Goal: Task Accomplishment & Management: Use online tool/utility

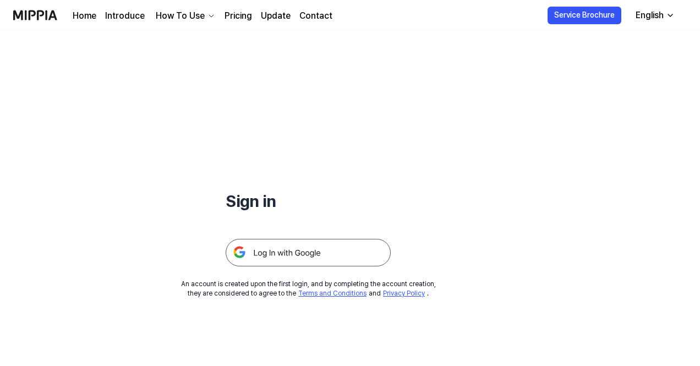
click at [269, 255] on img at bounding box center [308, 253] width 165 height 28
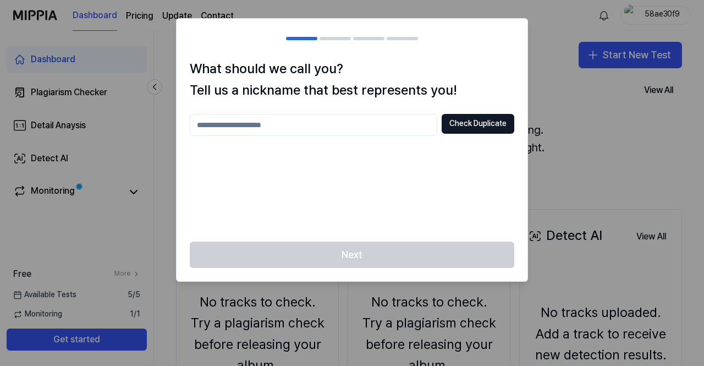
click at [278, 124] on input "text" at bounding box center [314, 125] width 248 height 22
type input "***"
click at [480, 123] on button "Check Duplicate" at bounding box center [478, 124] width 73 height 20
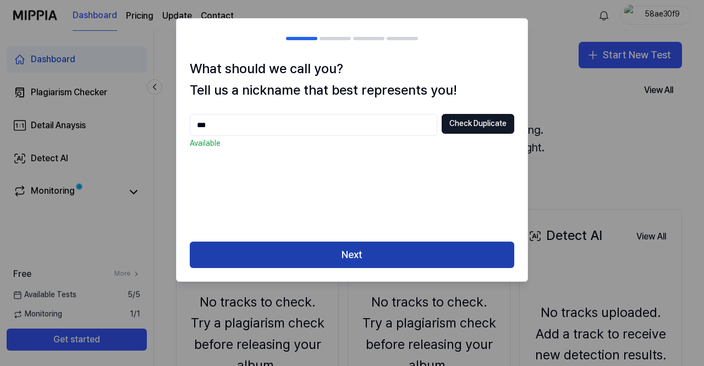
click at [368, 254] on button "Next" at bounding box center [352, 255] width 325 height 26
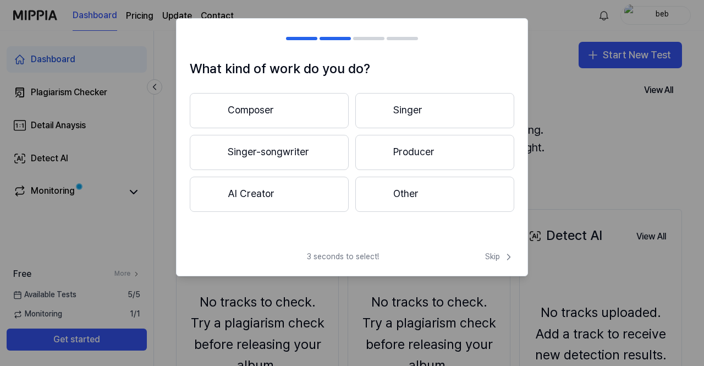
click at [269, 154] on button "Singer-songwriter" at bounding box center [269, 152] width 159 height 35
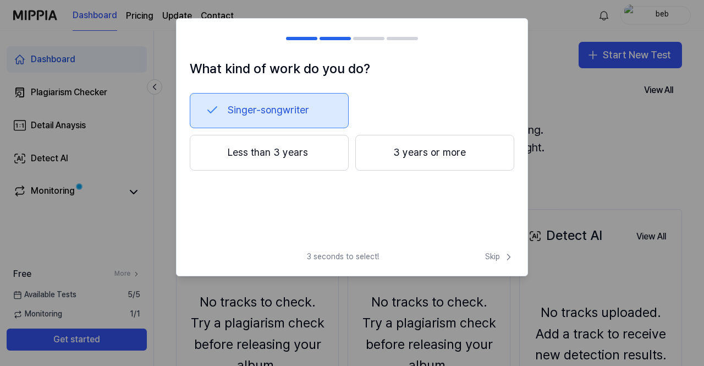
click at [298, 158] on button "Less than 3 years" at bounding box center [269, 153] width 159 height 36
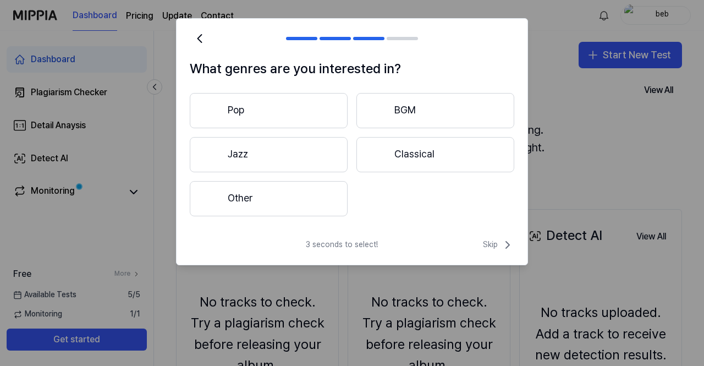
click at [265, 199] on button "Other" at bounding box center [269, 198] width 158 height 35
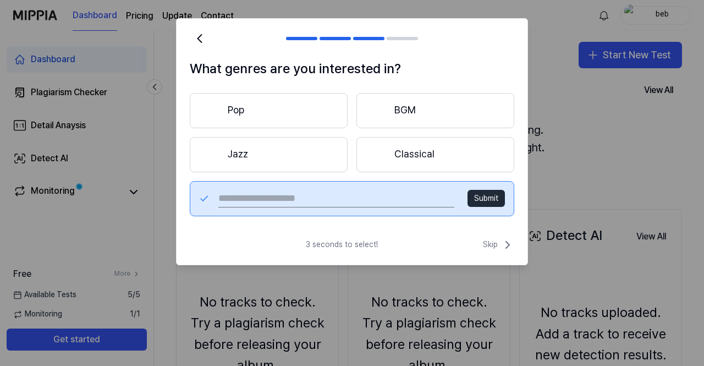
click at [486, 201] on button "Submit" at bounding box center [486, 199] width 37 height 18
click at [298, 196] on input "text" at bounding box center [336, 199] width 236 height 18
type input "*"
type input "******"
click at [483, 197] on button "Submit" at bounding box center [486, 199] width 37 height 18
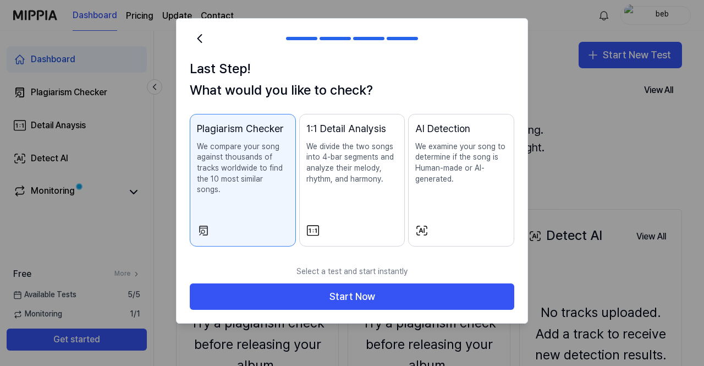
click at [287, 193] on div "Plagiarism Checker We compare your song against thousands of tracks worldwide t…" at bounding box center [243, 169] width 92 height 96
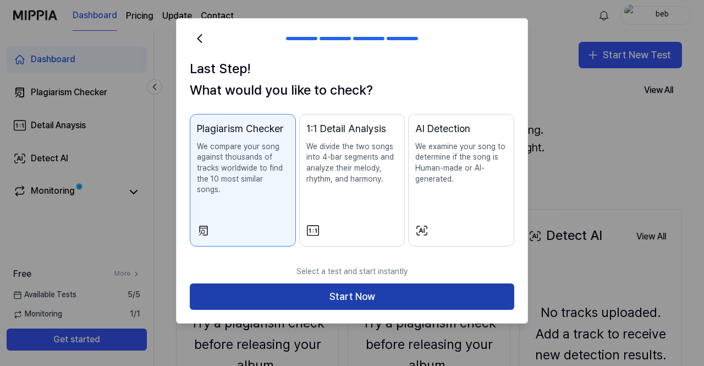
click at [326, 284] on button "Start Now" at bounding box center [352, 296] width 325 height 26
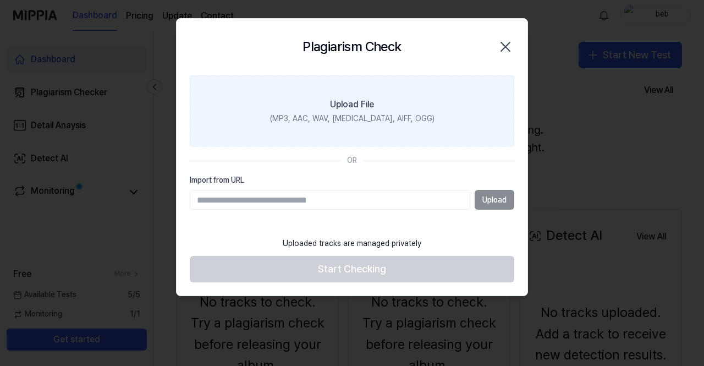
click at [364, 103] on div "Upload File" at bounding box center [352, 104] width 44 height 13
click at [0, 0] on input "Upload File (MP3, AAC, WAV, [MEDICAL_DATA], AIFF, OGG)" at bounding box center [0, 0] width 0 height 0
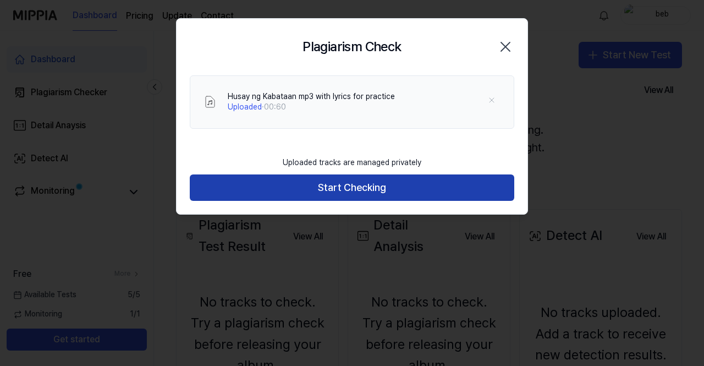
click at [369, 187] on button "Start Checking" at bounding box center [352, 187] width 325 height 26
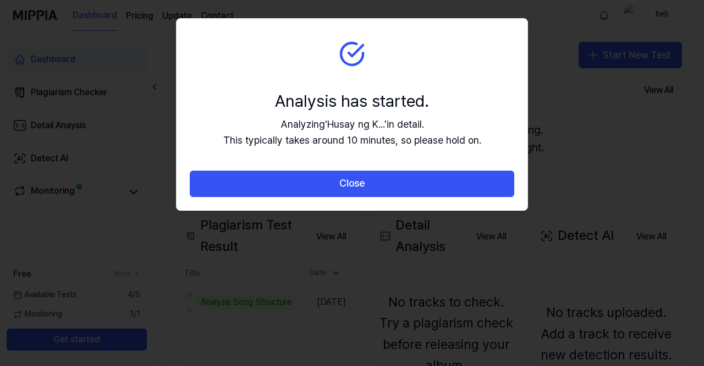
click at [369, 187] on button "Close" at bounding box center [352, 184] width 325 height 26
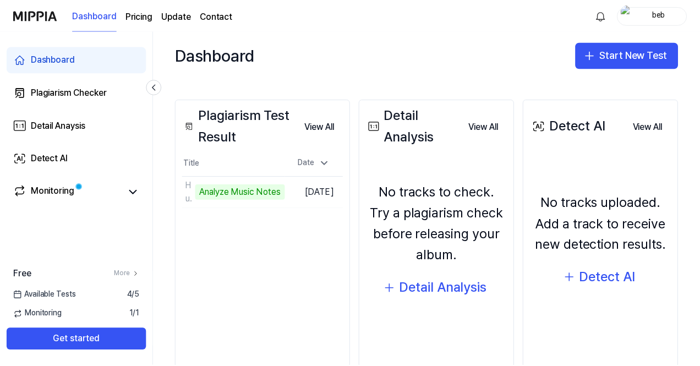
scroll to position [109, 0]
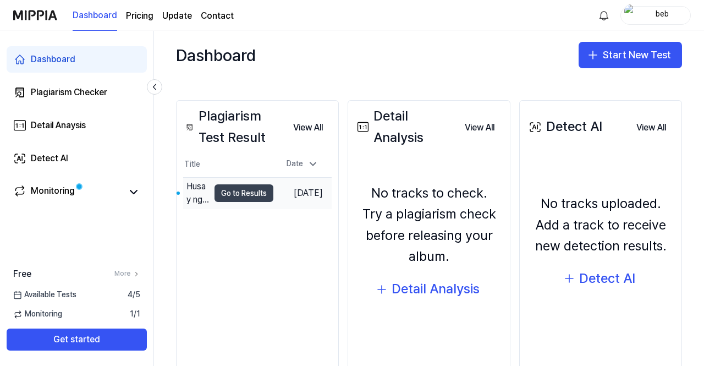
click at [245, 196] on button "Go to Results" at bounding box center [244, 193] width 59 height 18
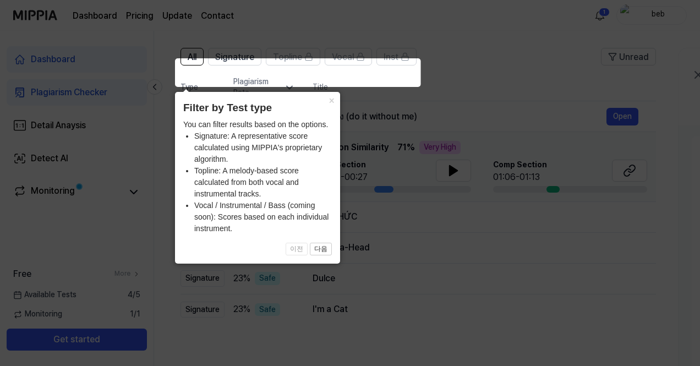
scroll to position [55, 0]
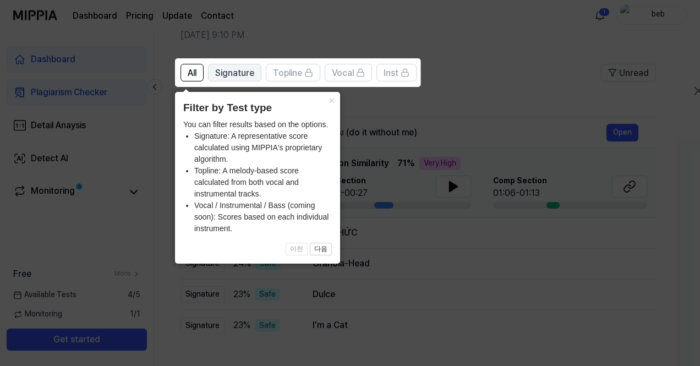
click at [222, 72] on span "Signature" at bounding box center [234, 73] width 39 height 13
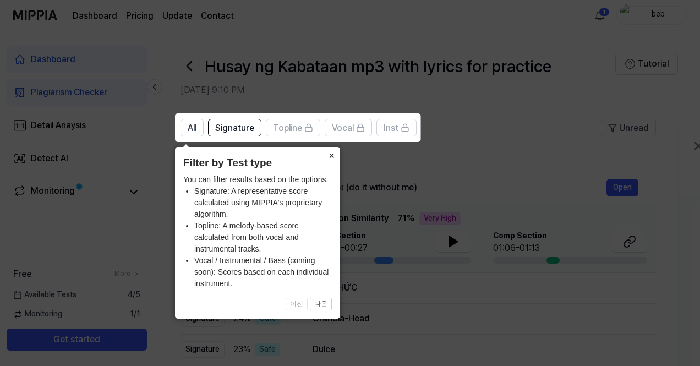
click at [330, 156] on button "×" at bounding box center [331, 154] width 18 height 15
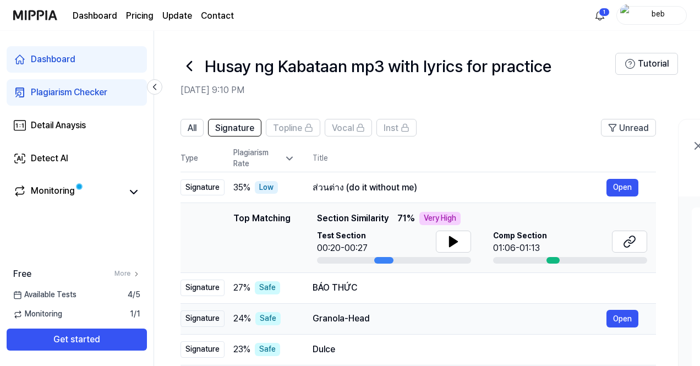
scroll to position [55, 0]
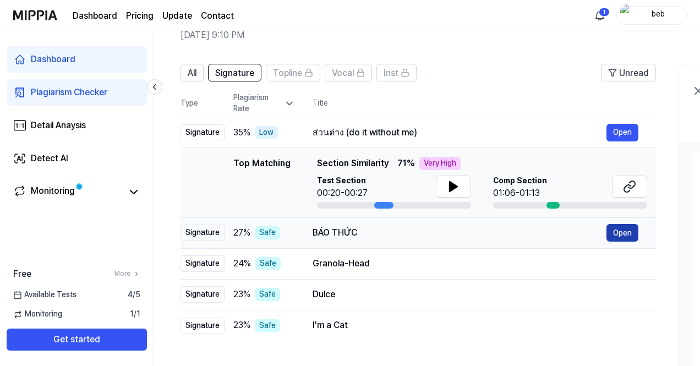
click at [618, 236] on button "Open" at bounding box center [622, 233] width 32 height 18
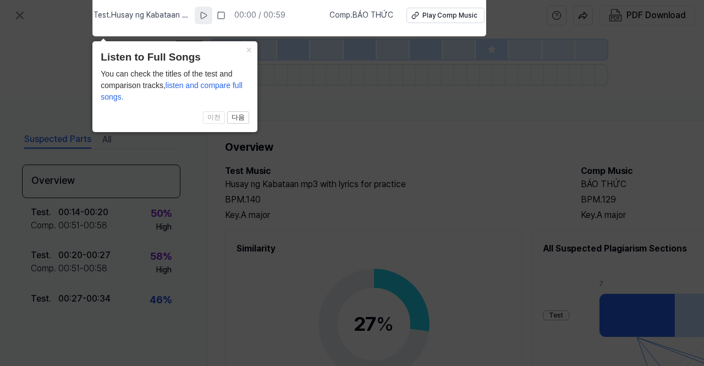
click at [205, 14] on icon at bounding box center [203, 15] width 9 height 9
click at [439, 18] on div "Play Comp Music" at bounding box center [450, 15] width 55 height 9
click at [208, 16] on icon at bounding box center [203, 15] width 9 height 9
click at [337, 79] on icon at bounding box center [352, 179] width 704 height 371
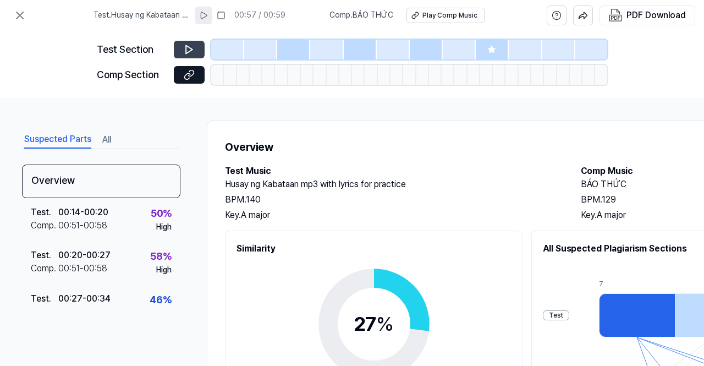
click at [191, 48] on icon at bounding box center [189, 50] width 7 height 8
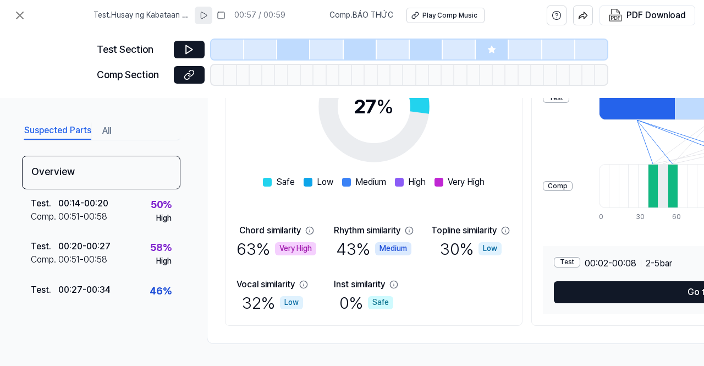
scroll to position [221, 0]
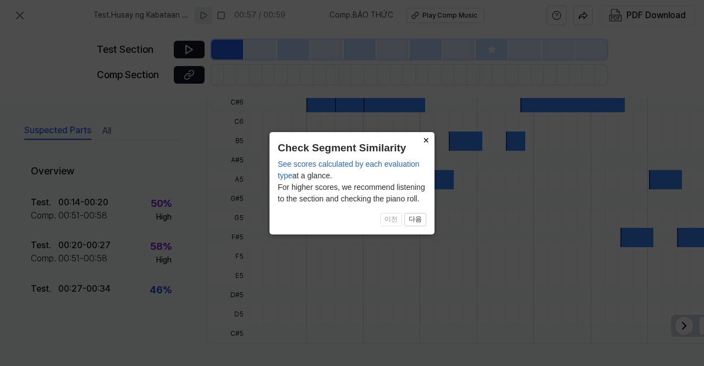
click at [426, 141] on button "×" at bounding box center [426, 139] width 18 height 15
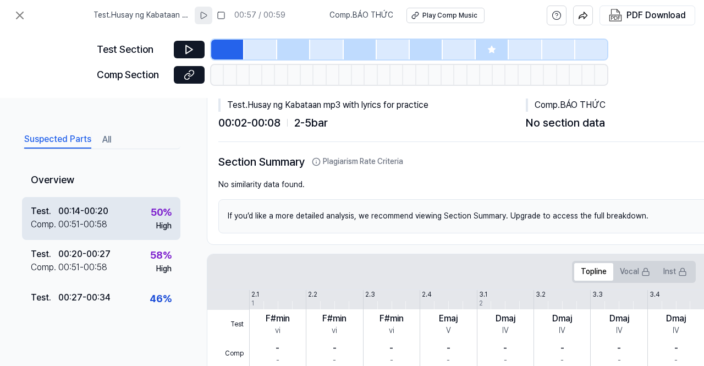
scroll to position [0, 0]
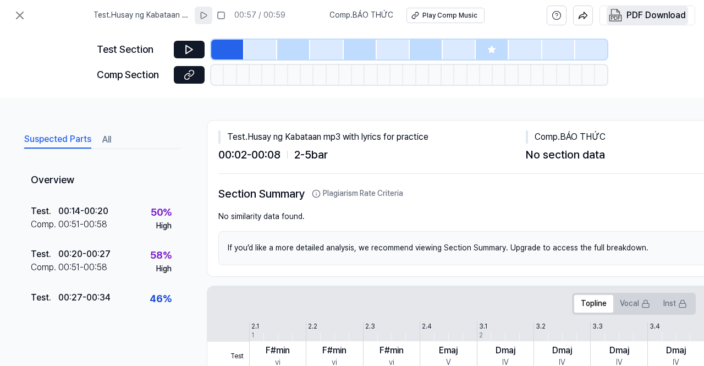
click at [654, 18] on div "PDF Download" at bounding box center [656, 15] width 59 height 14
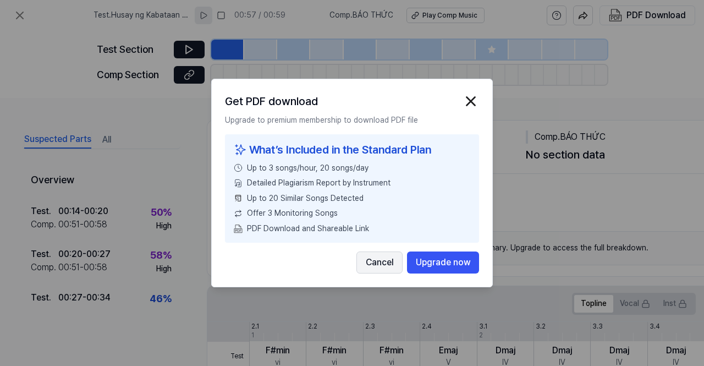
click at [380, 259] on button "Cancel" at bounding box center [380, 262] width 46 height 22
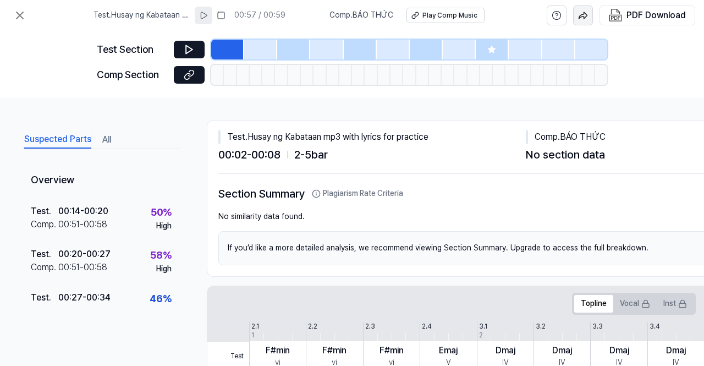
click at [580, 17] on img "button" at bounding box center [583, 15] width 10 height 10
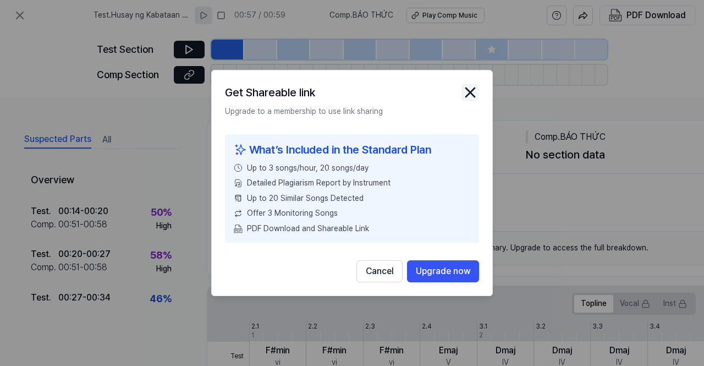
click at [467, 86] on icon "close modal" at bounding box center [471, 93] width 18 height 18
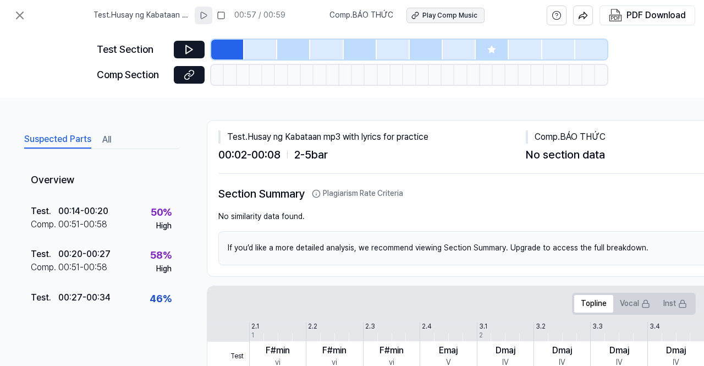
click at [415, 15] on icon at bounding box center [416, 16] width 8 height 8
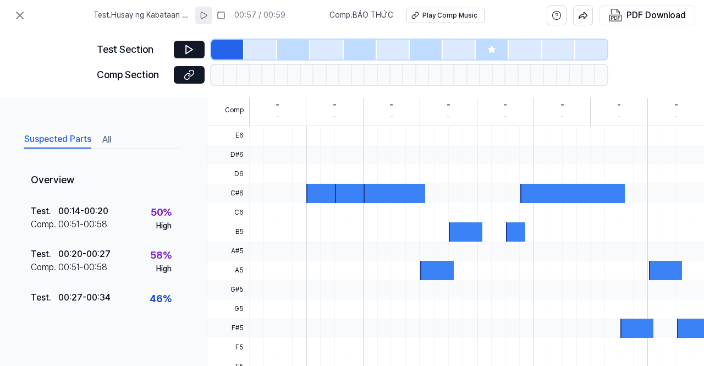
scroll to position [368, 0]
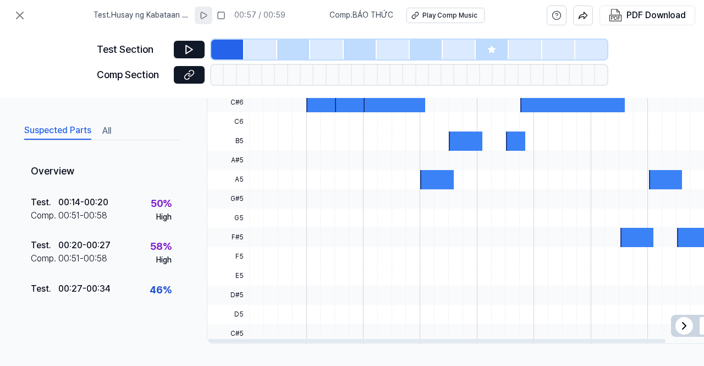
click at [681, 319] on icon at bounding box center [684, 325] width 13 height 13
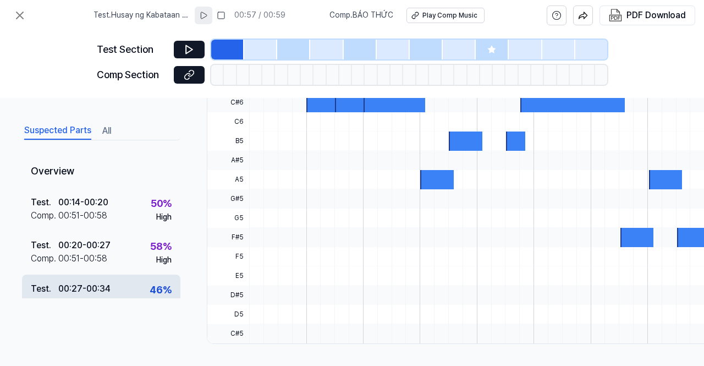
click at [162, 289] on div "46 %" at bounding box center [161, 290] width 22 height 16
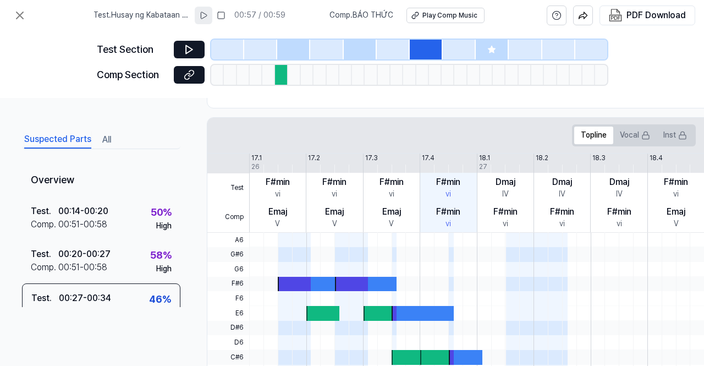
scroll to position [116, 0]
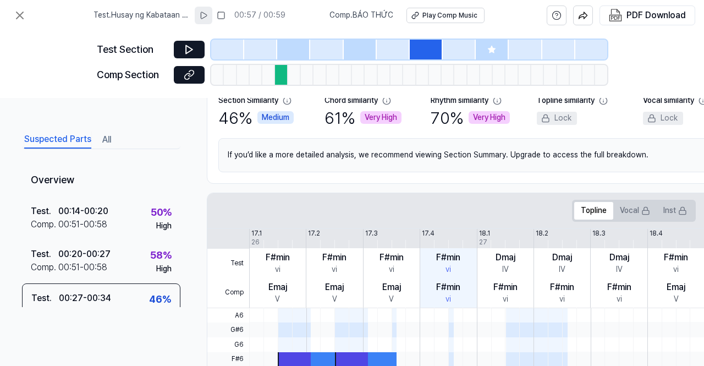
click at [106, 139] on button "All" at bounding box center [106, 140] width 9 height 18
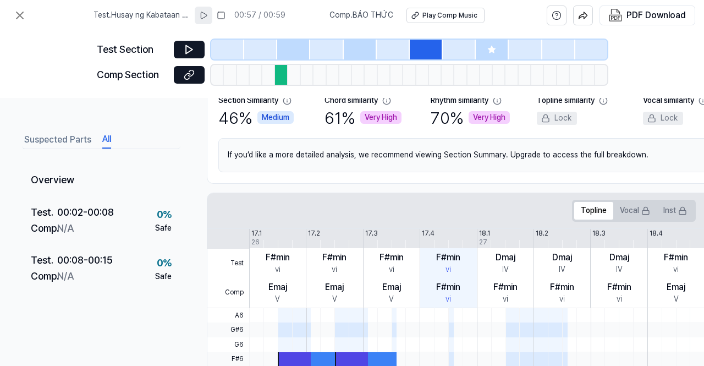
click at [45, 136] on button "Suspected Parts" at bounding box center [57, 140] width 67 height 18
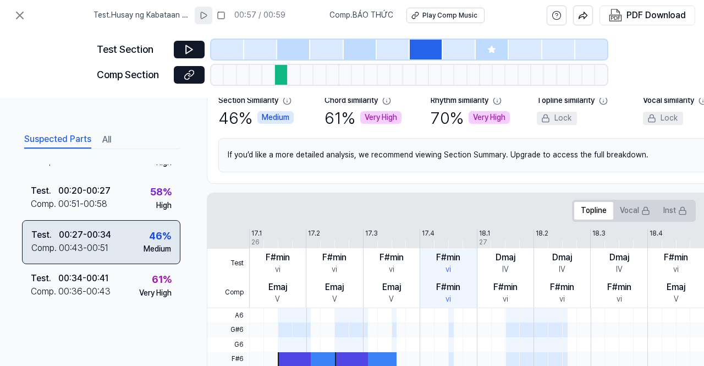
scroll to position [67, 0]
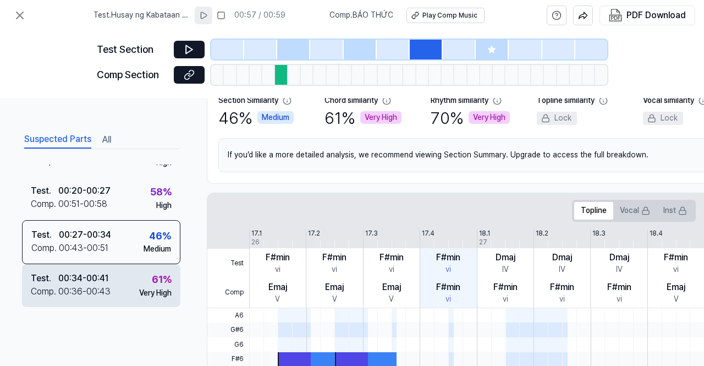
click at [79, 285] on div "00:36 - 00:43" at bounding box center [84, 291] width 52 height 13
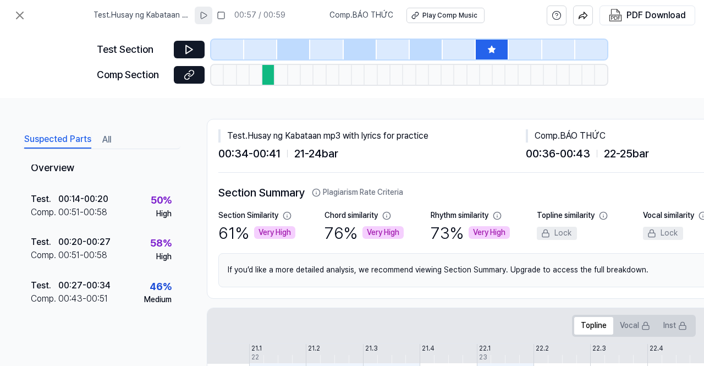
scroll to position [0, 0]
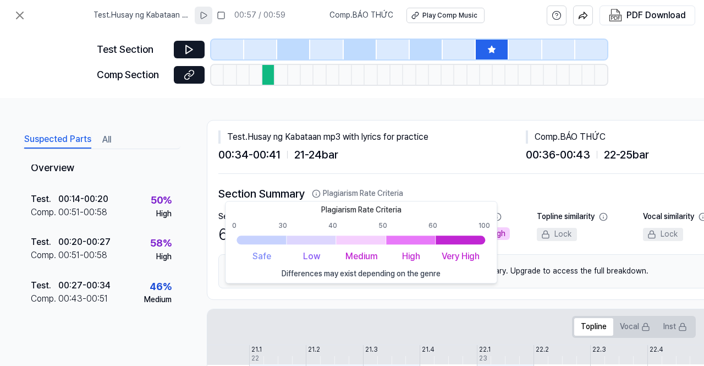
click at [371, 193] on button "Plagiarism Rate Criteria" at bounding box center [357, 193] width 91 height 11
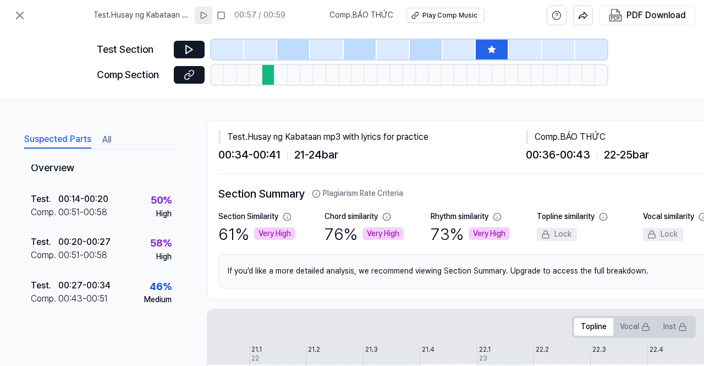
click at [371, 193] on button "Plagiarism Rate Criteria" at bounding box center [357, 193] width 91 height 11
click at [340, 193] on button "Plagiarism Rate Criteria" at bounding box center [357, 193] width 91 height 11
